Goal: Task Accomplishment & Management: Complete application form

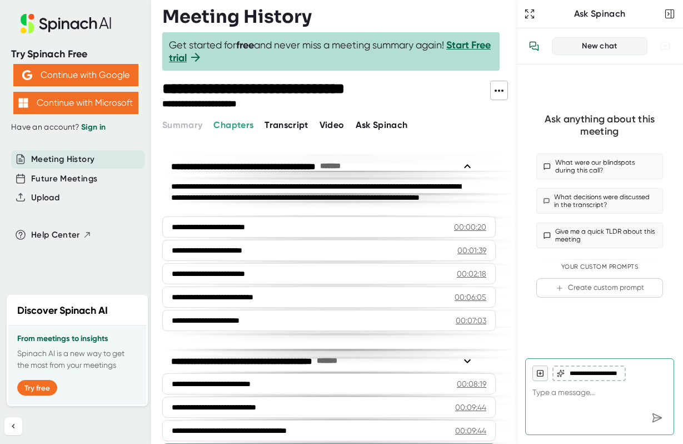
scroll to position [229, 0]
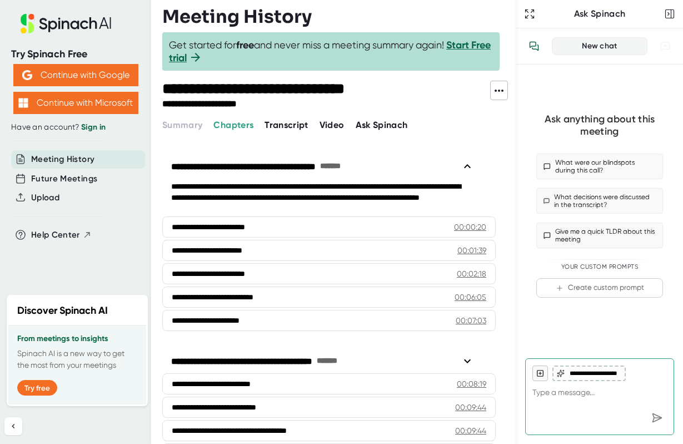
scroll to position [281, 0]
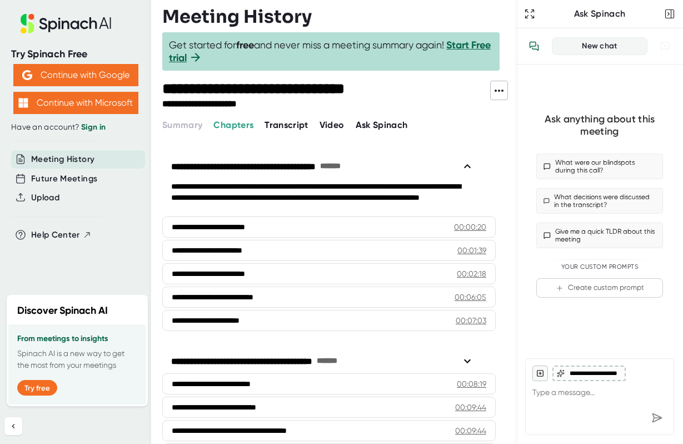
type textarea "x"
click at [103, 123] on link "Sign in" at bounding box center [93, 126] width 24 height 9
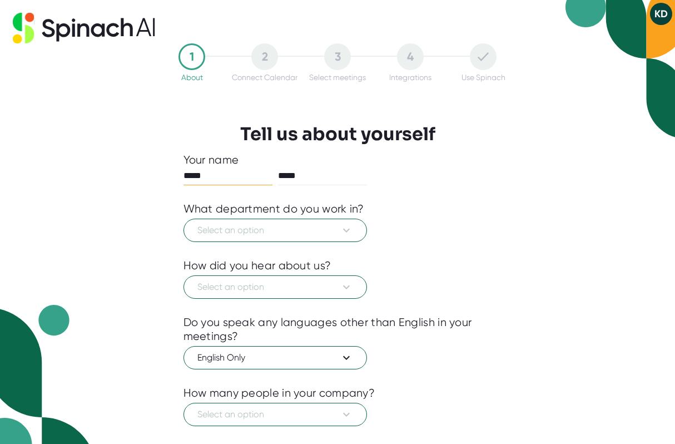
scroll to position [16, 0]
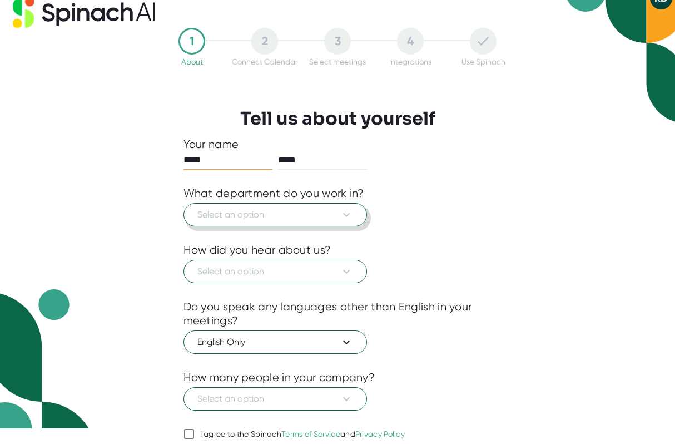
click at [250, 212] on span "Select an option" at bounding box center [275, 214] width 156 height 13
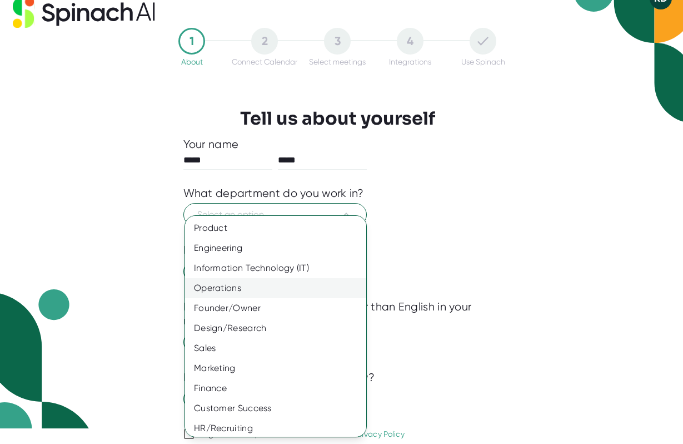
click at [204, 296] on div "Operations" at bounding box center [280, 288] width 190 height 20
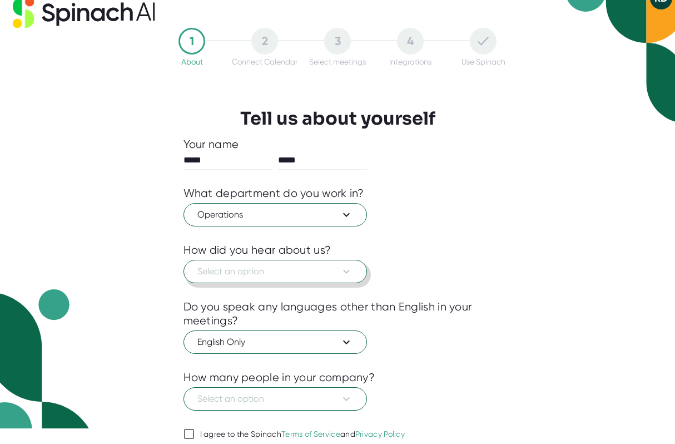
click at [336, 277] on span "Select an option" at bounding box center [275, 271] width 156 height 13
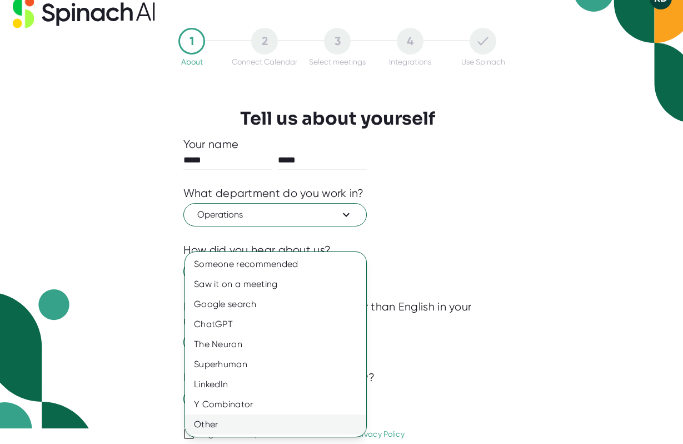
click at [208, 425] on div "Other" at bounding box center [275, 424] width 181 height 20
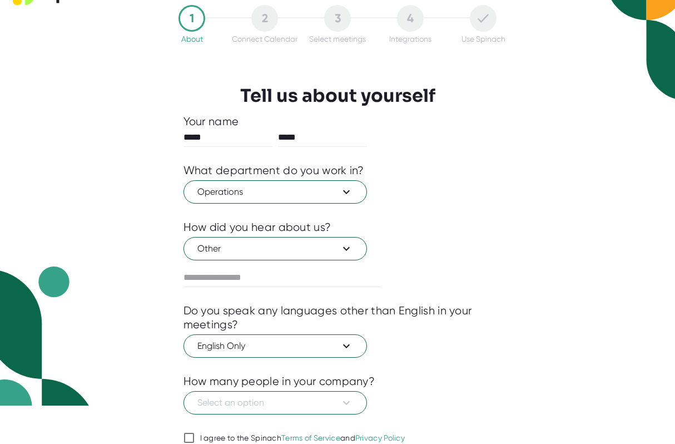
scroll to position [87, 0]
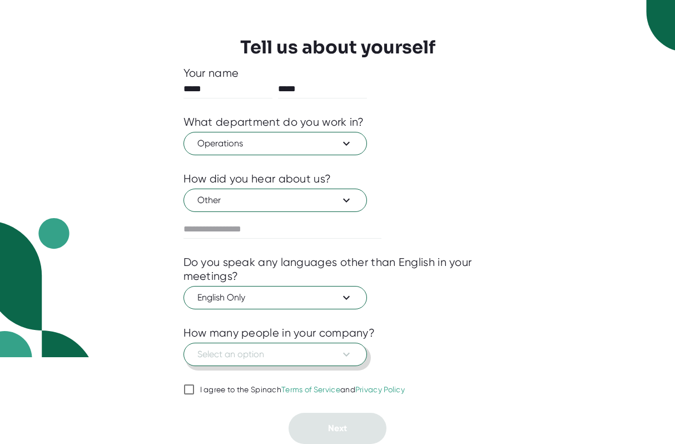
click at [345, 353] on icon at bounding box center [346, 353] width 13 height 13
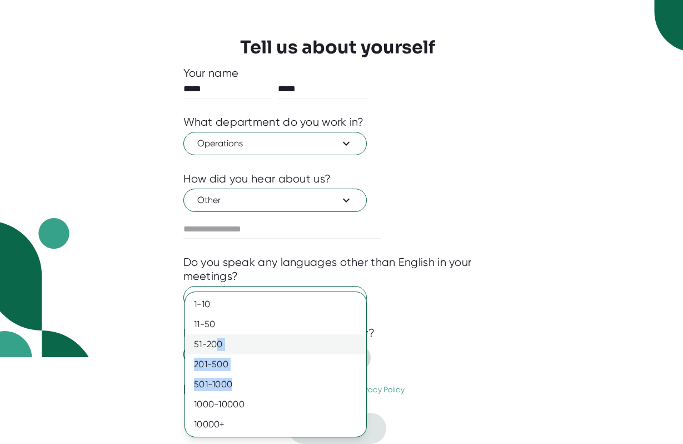
drag, startPoint x: 231, startPoint y: 381, endPoint x: 215, endPoint y: 346, distance: 38.5
click at [215, 347] on div "1-10 11-50 [PHONE_NUMBER] [PHONE_NUMBER] 10000+" at bounding box center [275, 364] width 181 height 140
click at [210, 342] on div "51-200" at bounding box center [275, 344] width 181 height 20
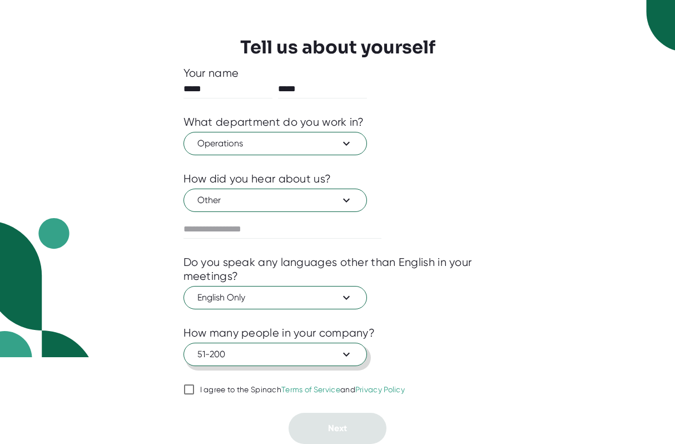
click at [189, 387] on input "I agree to the Spinach Terms of Service and Privacy Policy" at bounding box center [188, 388] width 11 height 13
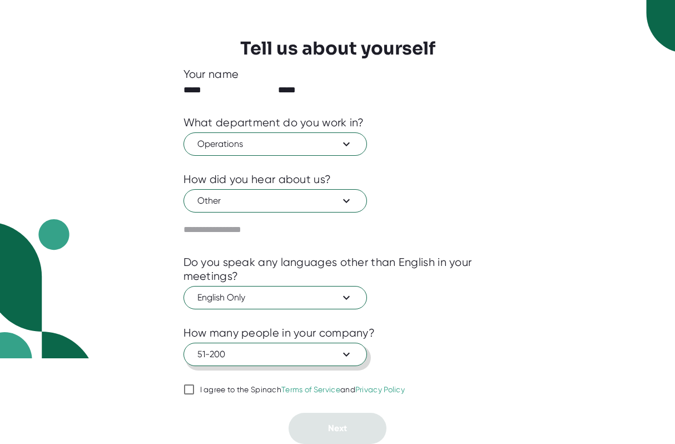
checkbox input "true"
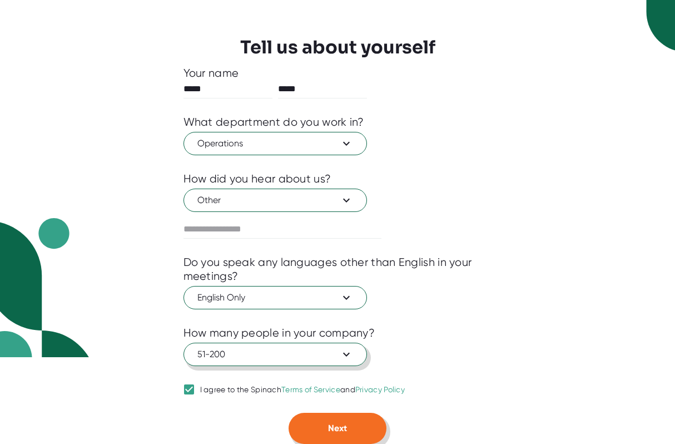
click at [338, 416] on button "Next" at bounding box center [337, 427] width 98 height 31
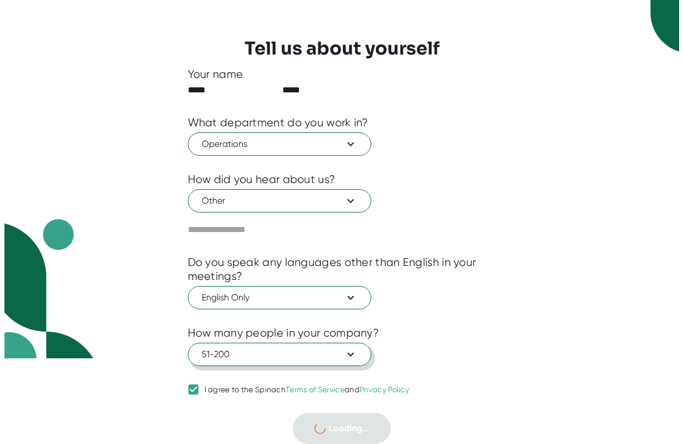
scroll to position [0, 0]
